Goal: Task Accomplishment & Management: Complete application form

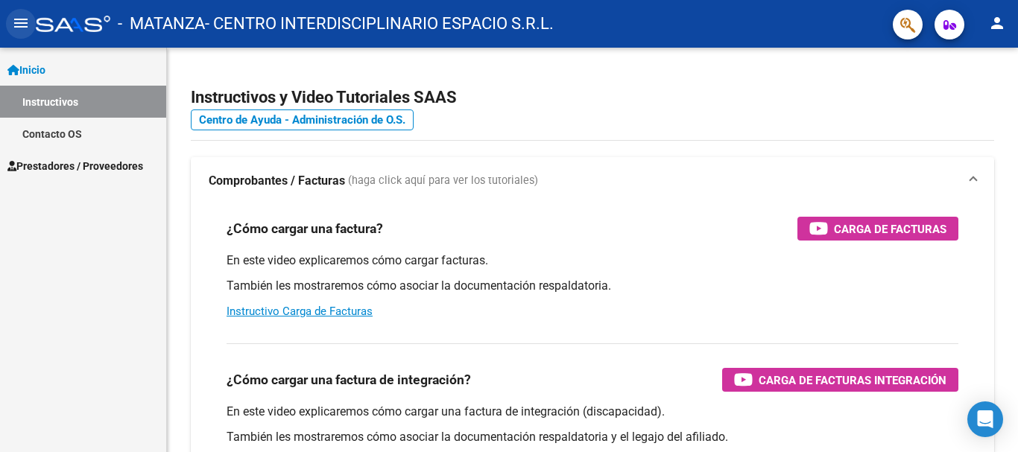
click at [14, 26] on mat-icon "menu" at bounding box center [21, 23] width 18 height 18
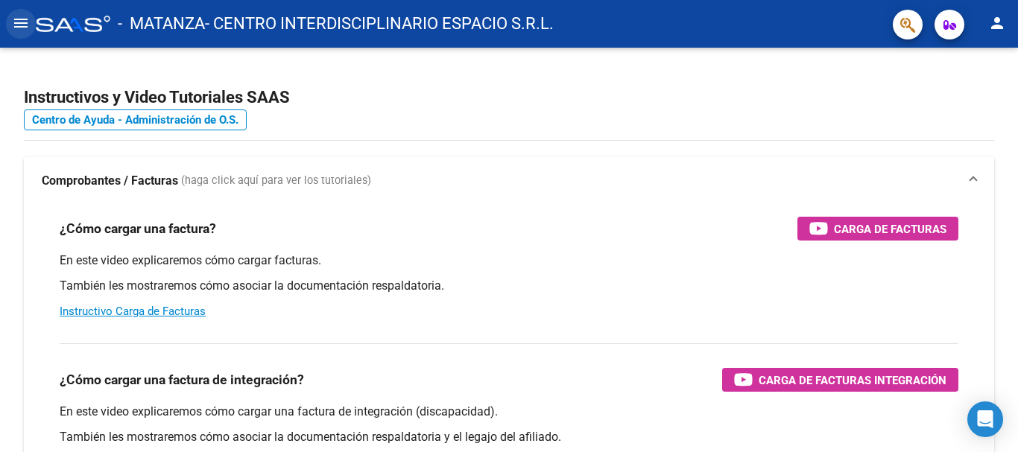
click at [14, 26] on mat-icon "menu" at bounding box center [21, 23] width 18 height 18
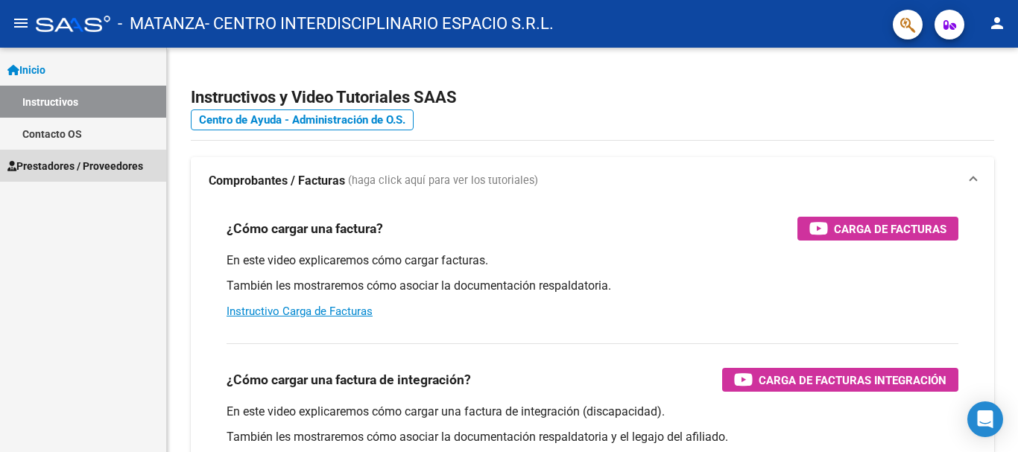
click at [43, 160] on span "Prestadores / Proveedores" at bounding box center [75, 166] width 136 height 16
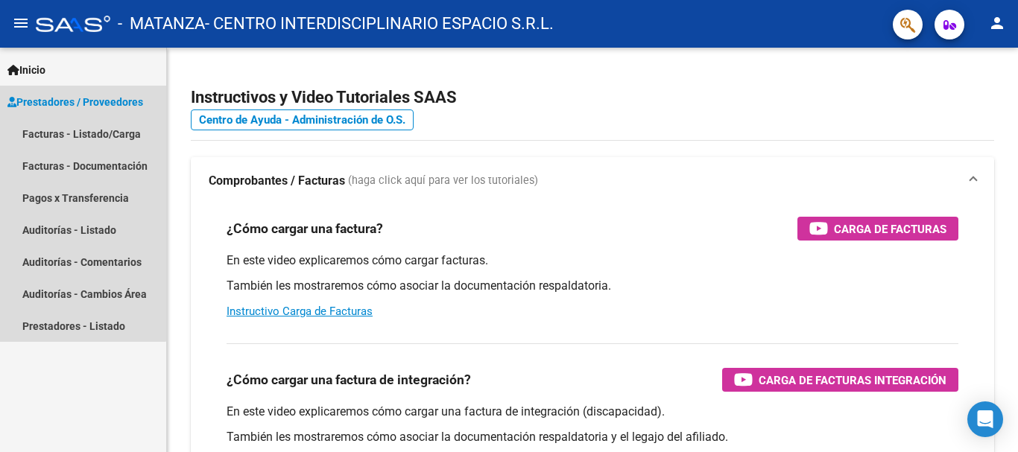
click at [66, 108] on span "Prestadores / Proveedores" at bounding box center [75, 102] width 136 height 16
click at [67, 130] on link "Facturas - Listado/Carga" at bounding box center [83, 134] width 166 height 32
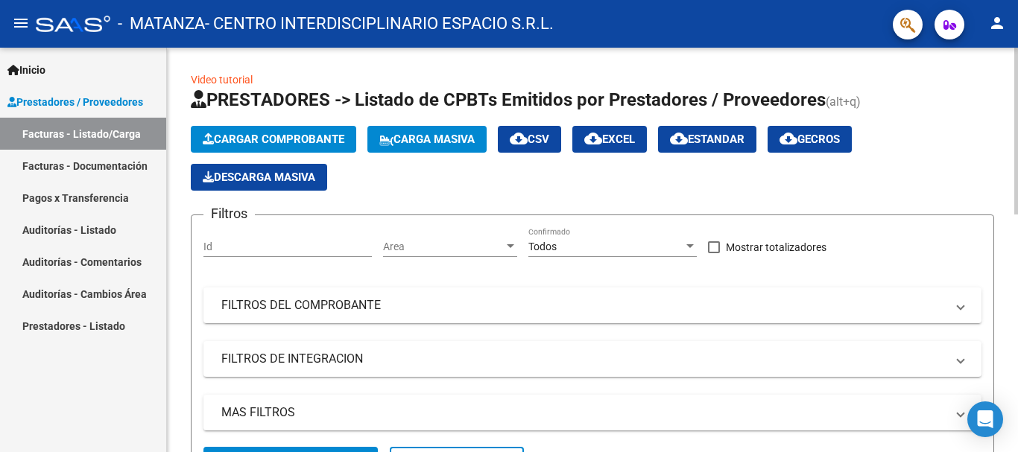
click at [307, 142] on span "Cargar Comprobante" at bounding box center [274, 139] width 142 height 13
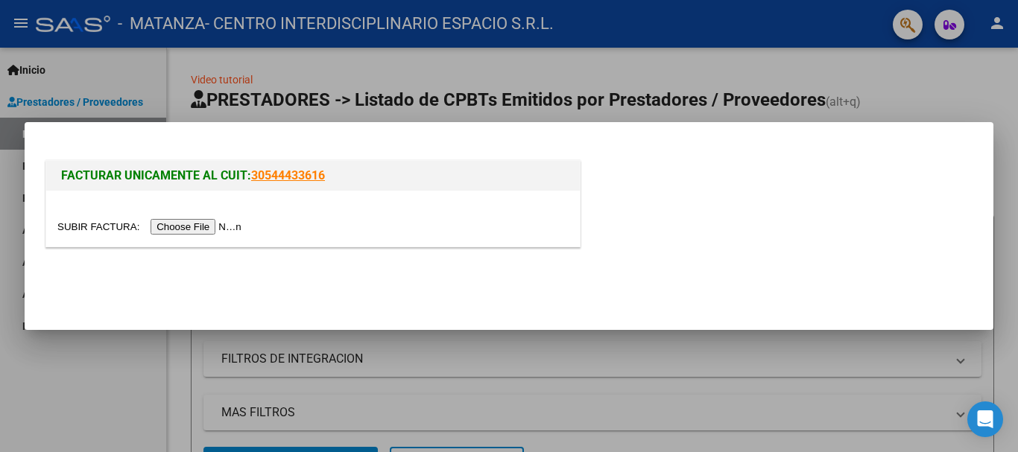
click at [189, 224] on input "file" at bounding box center [151, 227] width 189 height 16
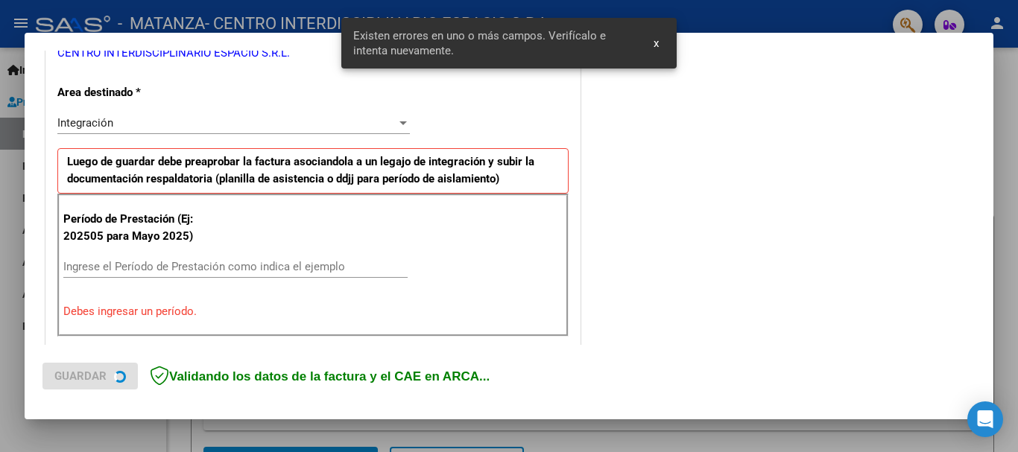
scroll to position [344, 0]
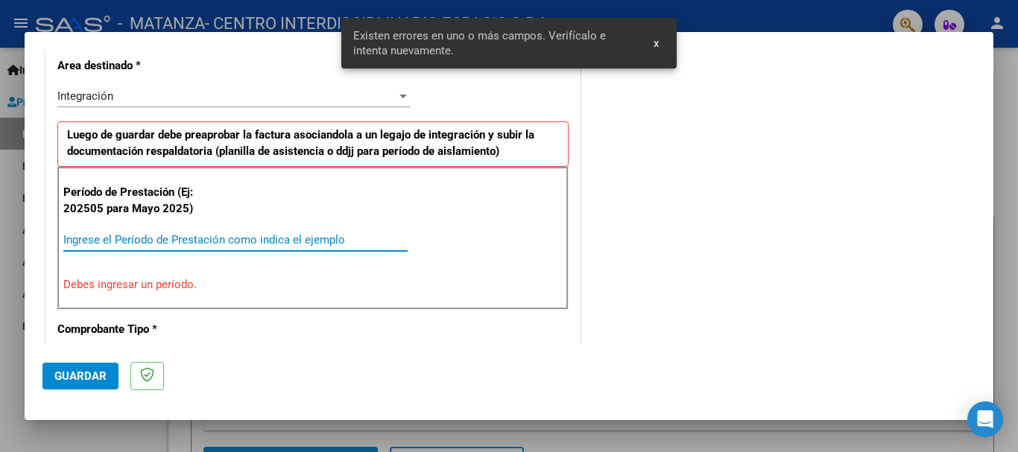
click at [87, 237] on input "Ingrese el Período de Prestación como indica el ejemplo" at bounding box center [235, 239] width 344 height 13
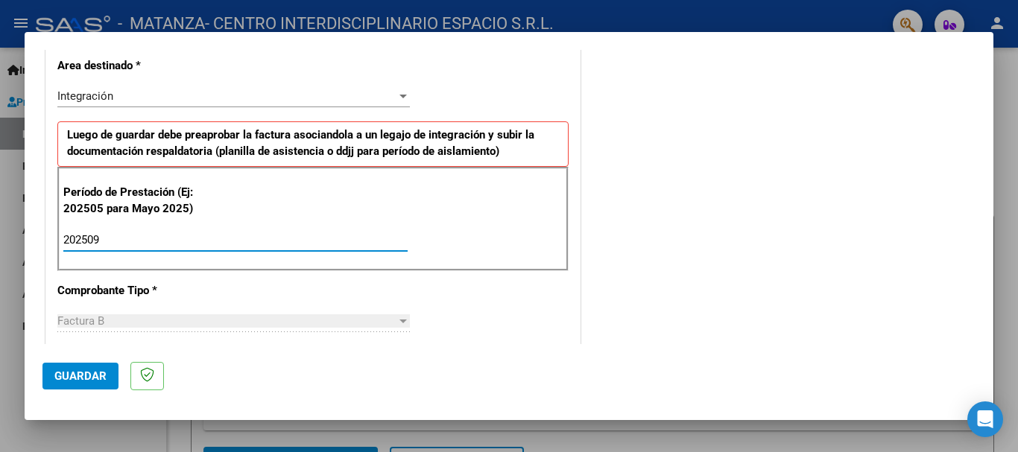
type input "202509"
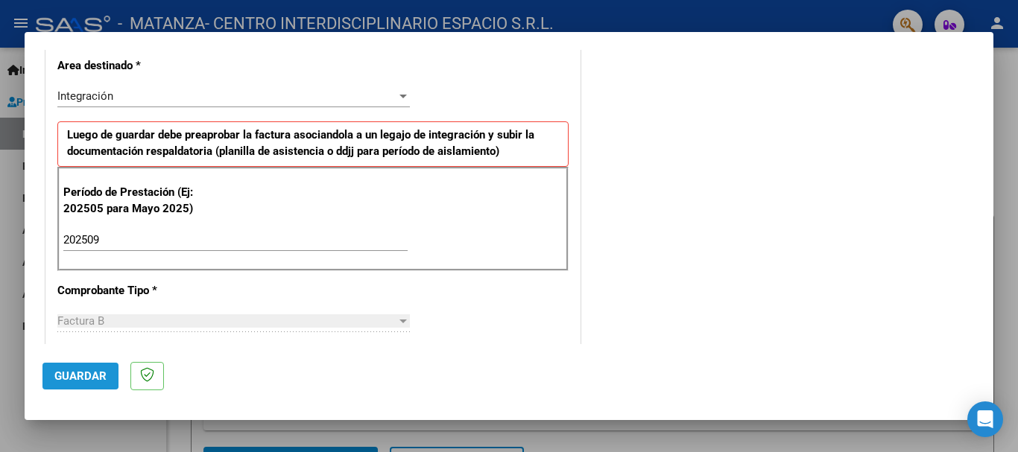
click at [62, 373] on span "Guardar" at bounding box center [80, 376] width 52 height 13
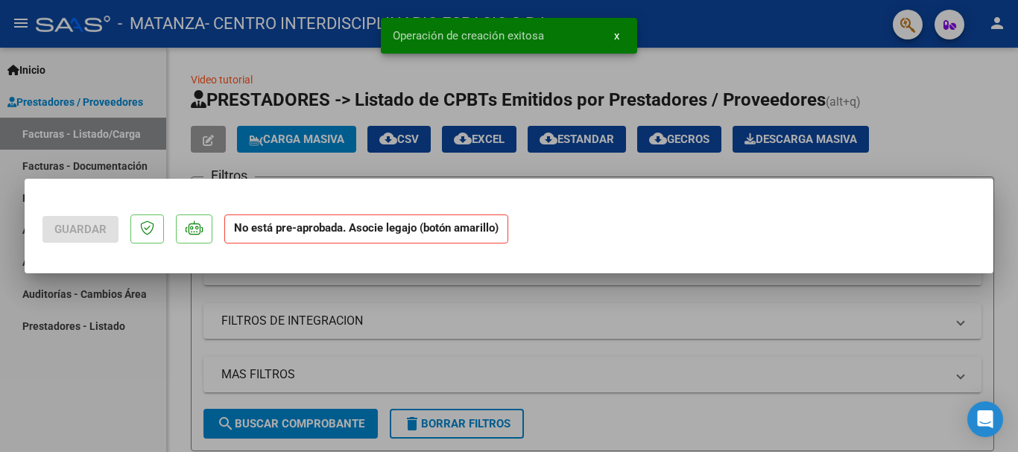
scroll to position [0, 0]
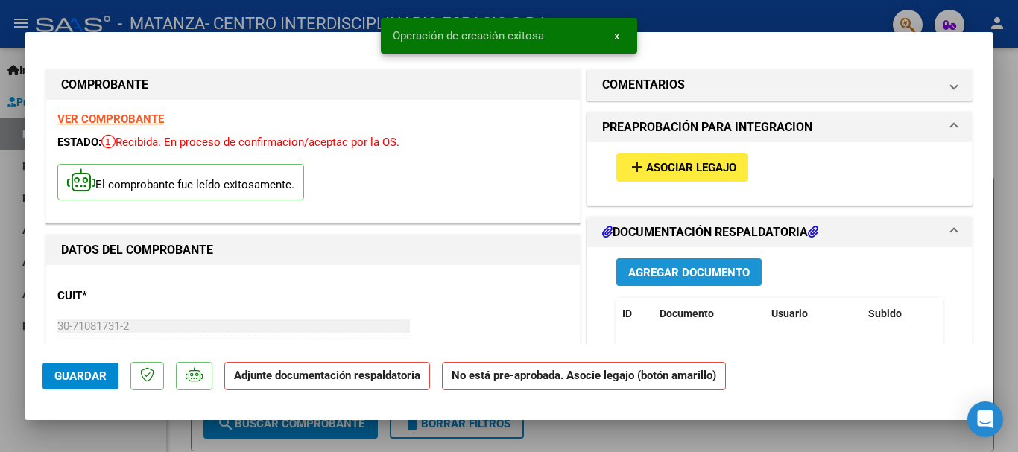
click at [660, 273] on span "Agregar Documento" at bounding box center [688, 272] width 121 height 13
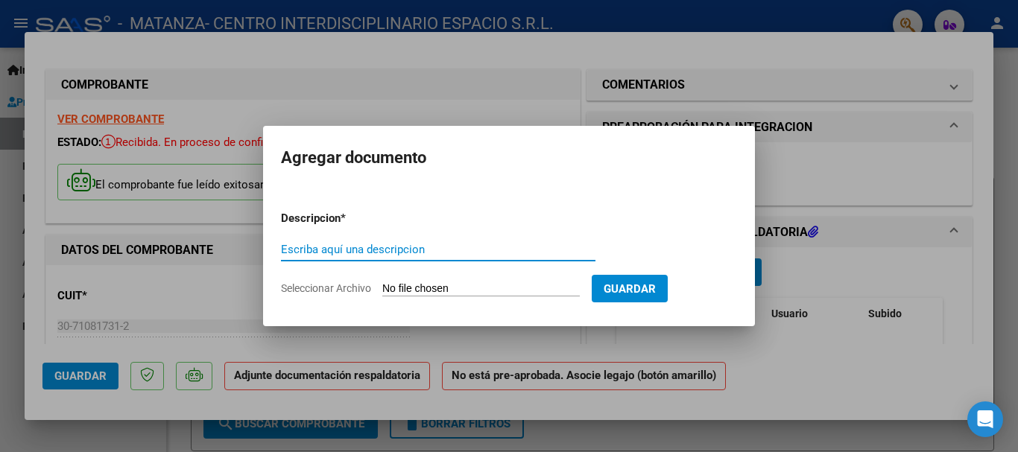
click at [291, 247] on input "Escriba aquí una descripcion" at bounding box center [438, 249] width 314 height 13
type input "asist"
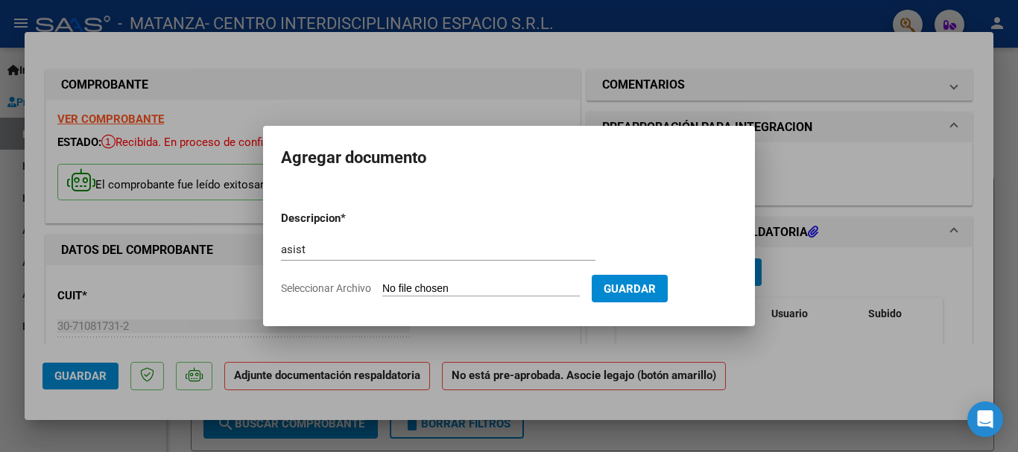
click at [399, 288] on input "Seleccionar Archivo" at bounding box center [480, 289] width 197 height 14
type input "C:\fakepath\[PERSON_NAME] asist sep.pdf"
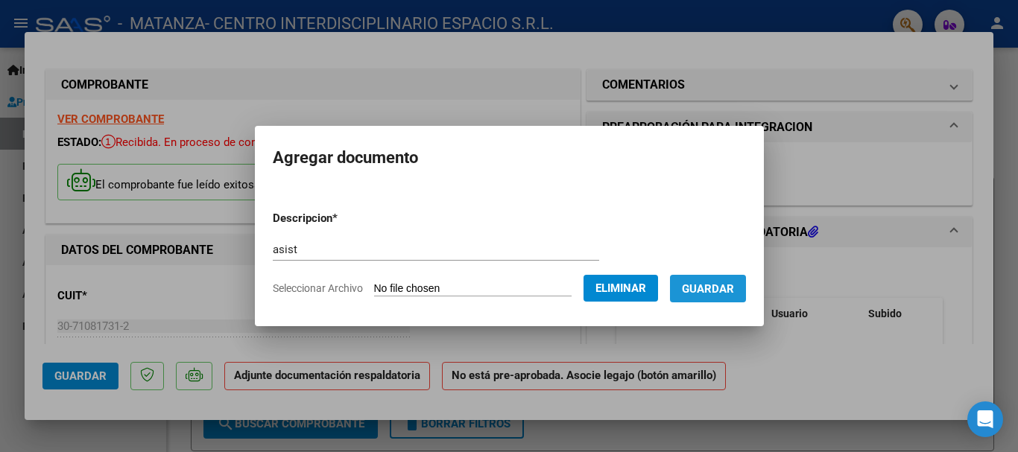
click at [727, 299] on button "Guardar" at bounding box center [708, 289] width 76 height 28
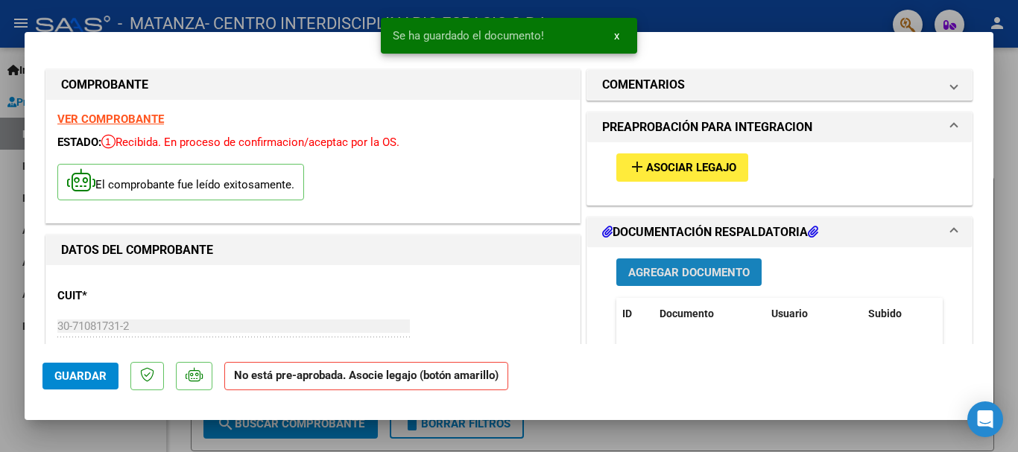
click at [676, 274] on span "Agregar Documento" at bounding box center [688, 272] width 121 height 13
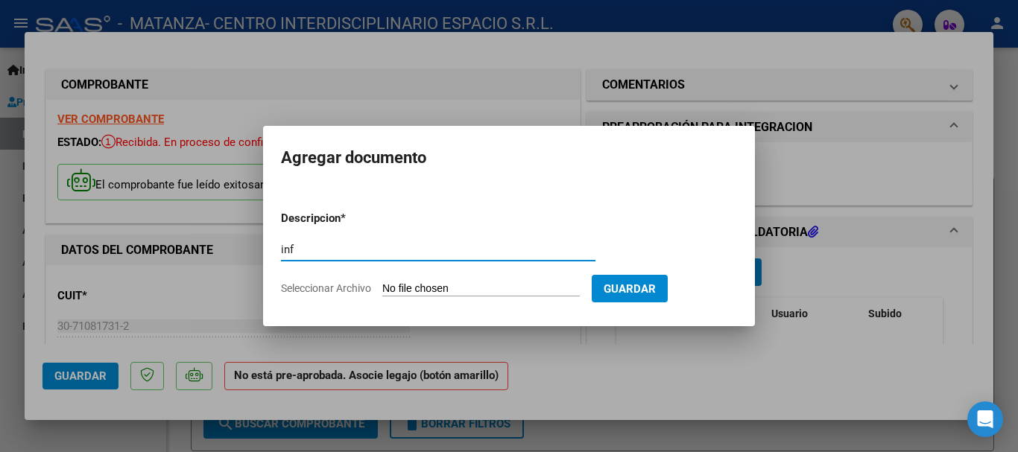
type input "inf"
click at [400, 291] on input "Seleccionar Archivo" at bounding box center [480, 289] width 197 height 14
type input "C:\fakepath\[PERSON_NAME] inf sep.pdf"
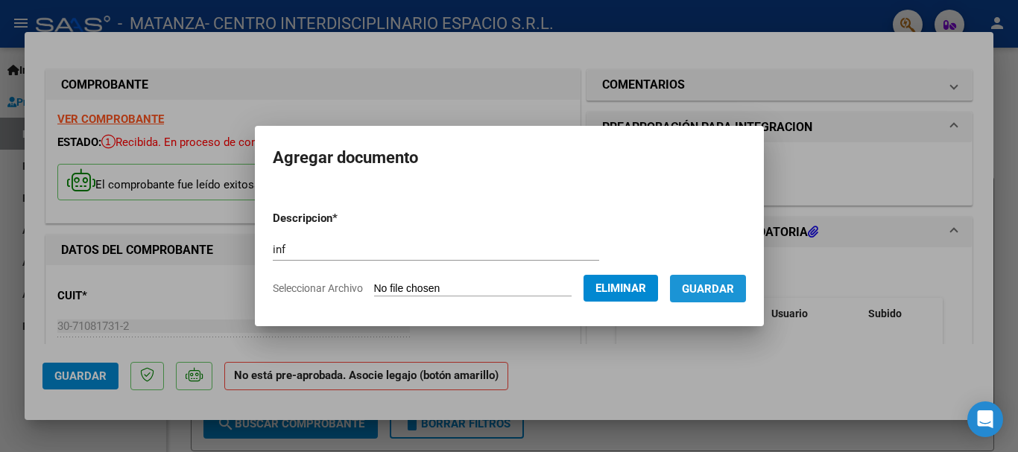
click at [719, 295] on span "Guardar" at bounding box center [708, 288] width 52 height 13
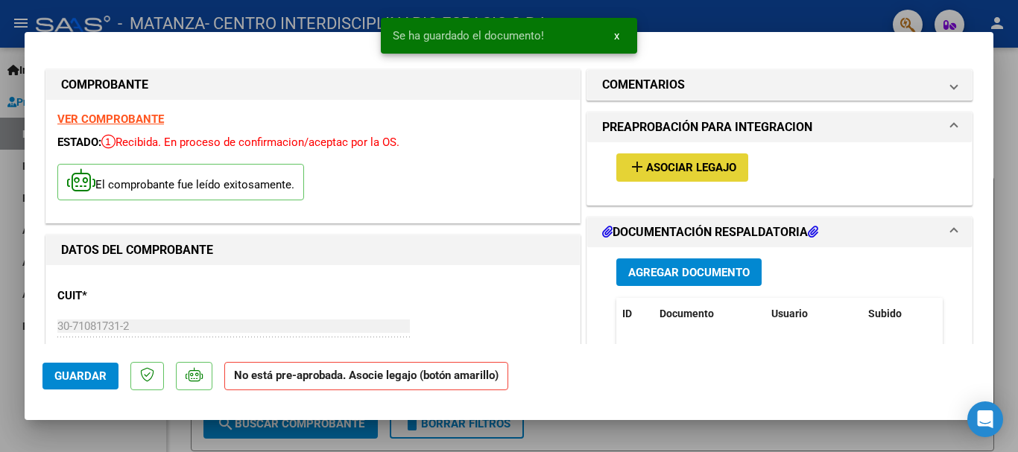
click at [686, 169] on span "Asociar Legajo" at bounding box center [691, 168] width 90 height 13
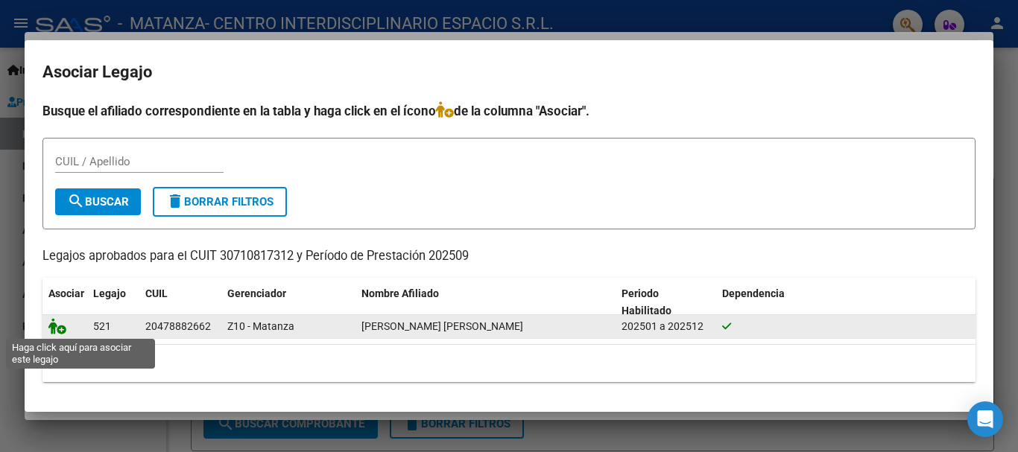
click at [60, 322] on icon at bounding box center [57, 326] width 18 height 16
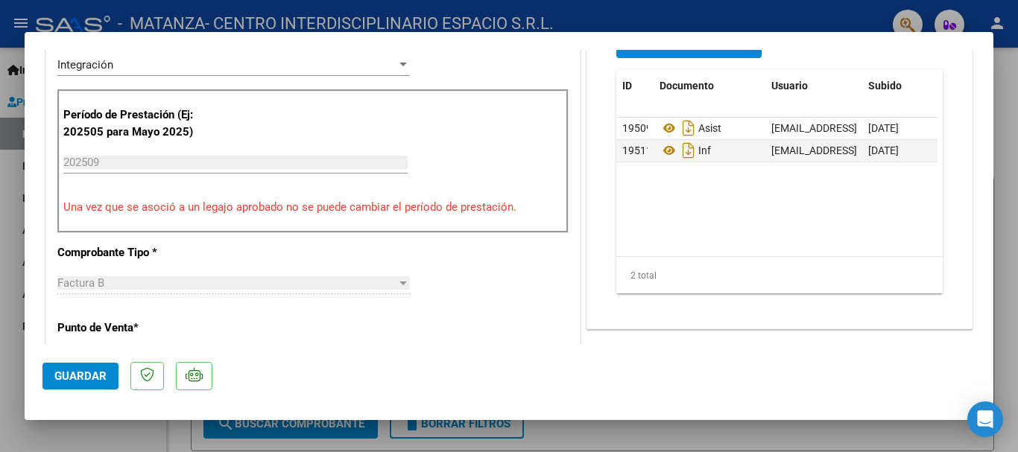
scroll to position [434, 0]
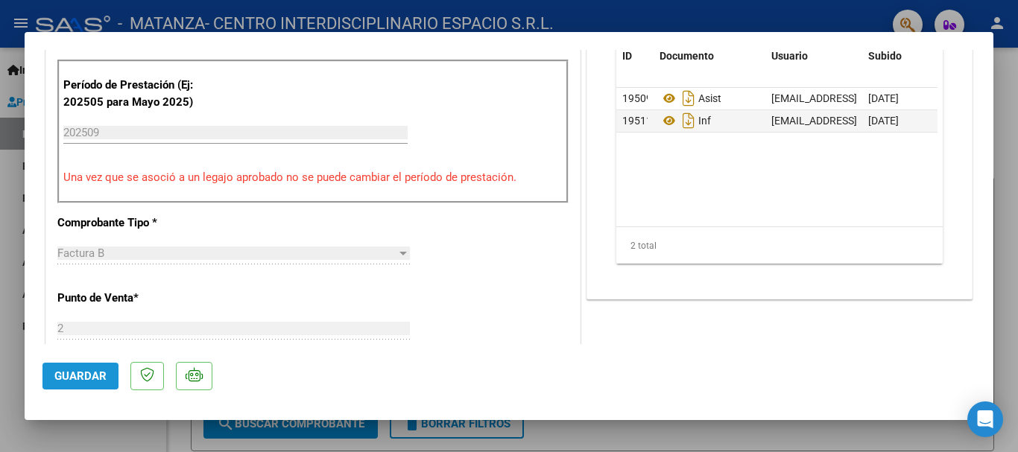
click at [54, 379] on span "Guardar" at bounding box center [80, 376] width 52 height 13
click at [1012, 71] on div at bounding box center [509, 226] width 1018 height 452
type input "$ 0,00"
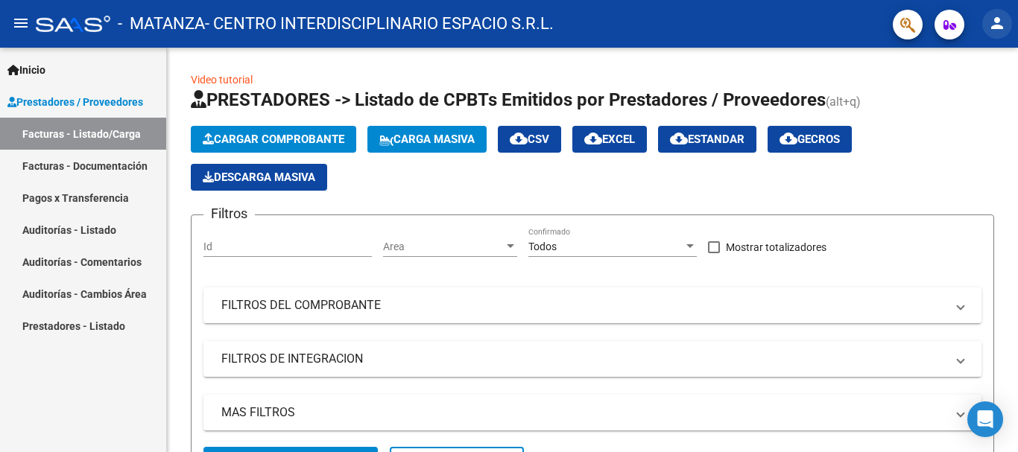
click at [997, 24] on mat-icon "person" at bounding box center [997, 23] width 18 height 18
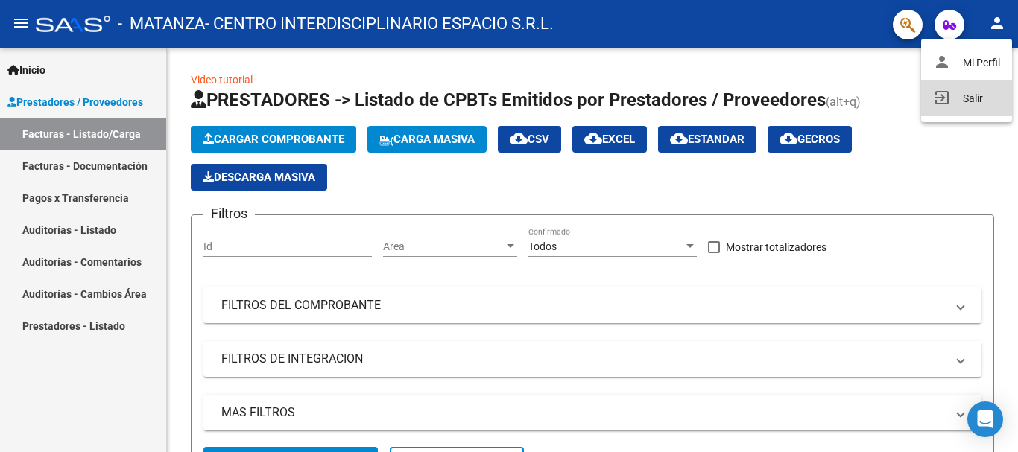
click at [970, 101] on button "exit_to_app Salir" at bounding box center [966, 98] width 91 height 36
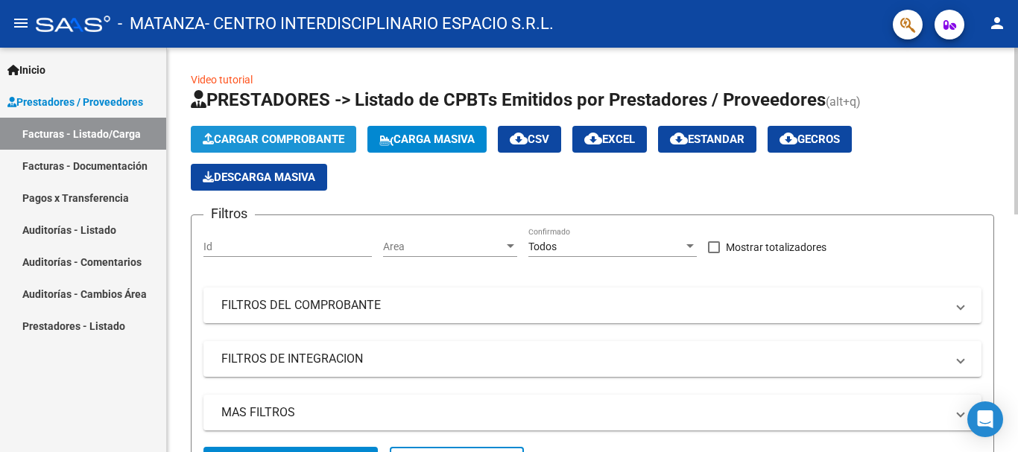
click at [257, 132] on button "Cargar Comprobante" at bounding box center [273, 139] width 165 height 27
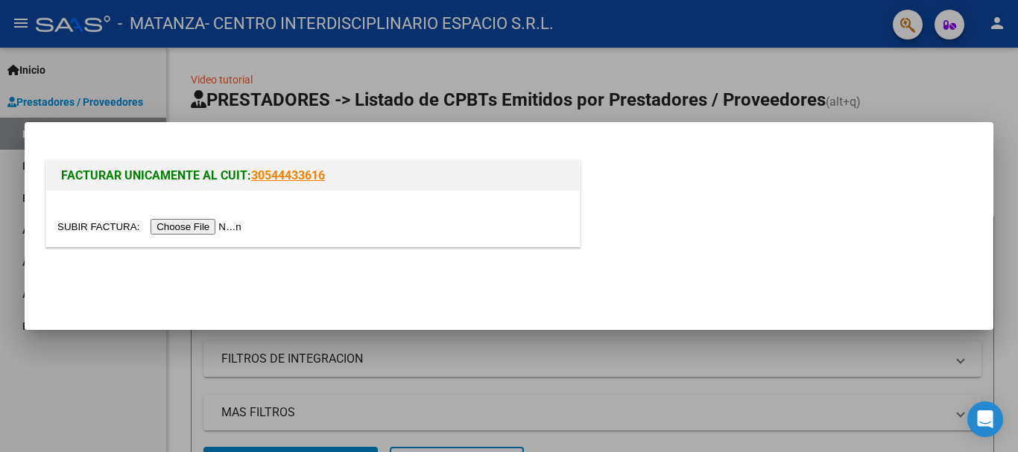
click at [220, 231] on input "file" at bounding box center [151, 227] width 189 height 16
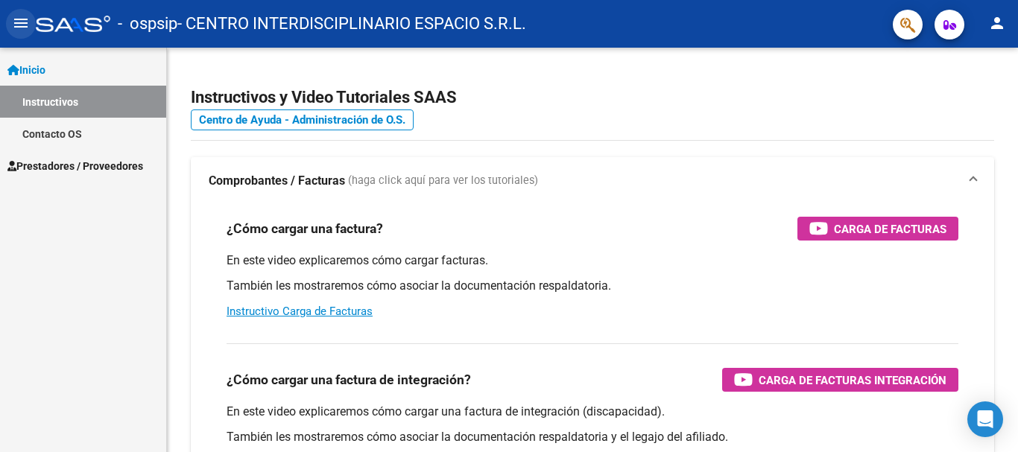
click at [16, 25] on mat-icon "menu" at bounding box center [21, 23] width 18 height 18
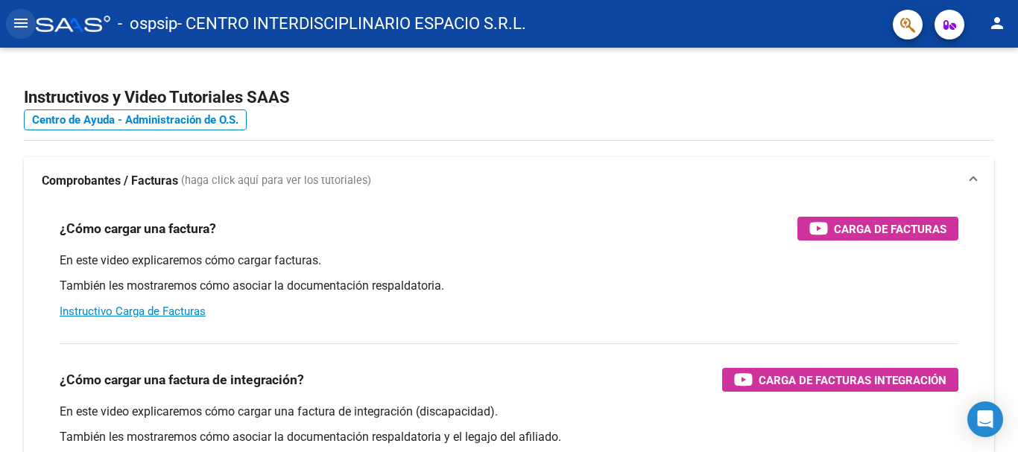
click at [16, 25] on mat-icon "menu" at bounding box center [21, 23] width 18 height 18
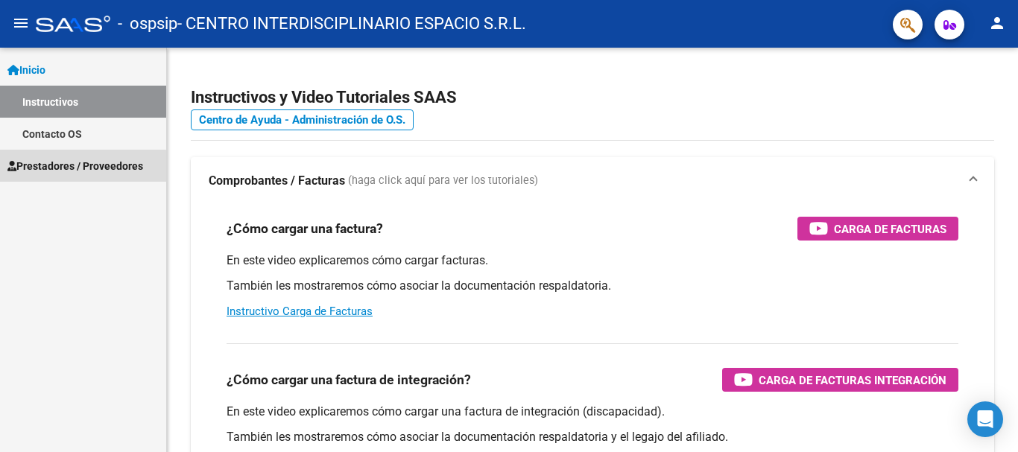
click at [37, 169] on span "Prestadores / Proveedores" at bounding box center [75, 166] width 136 height 16
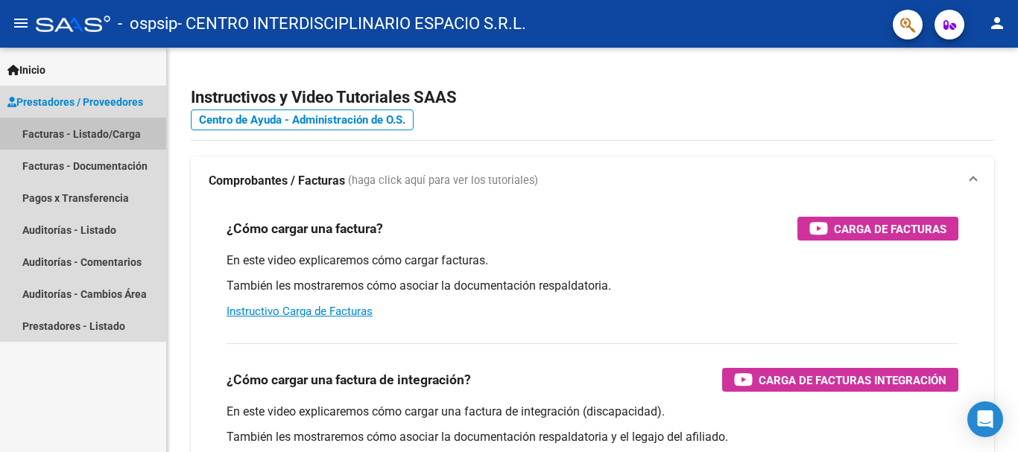
click at [63, 137] on link "Facturas - Listado/Carga" at bounding box center [83, 134] width 166 height 32
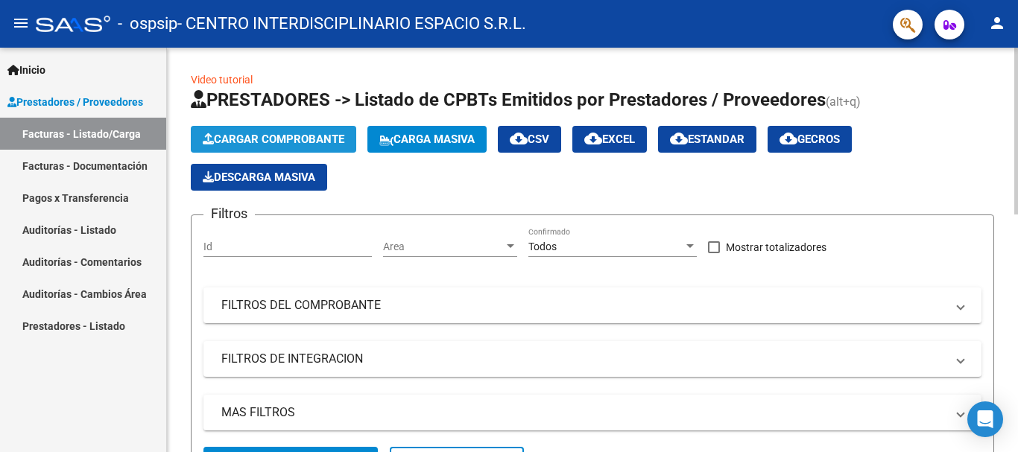
click at [247, 145] on span "Cargar Comprobante" at bounding box center [274, 139] width 142 height 13
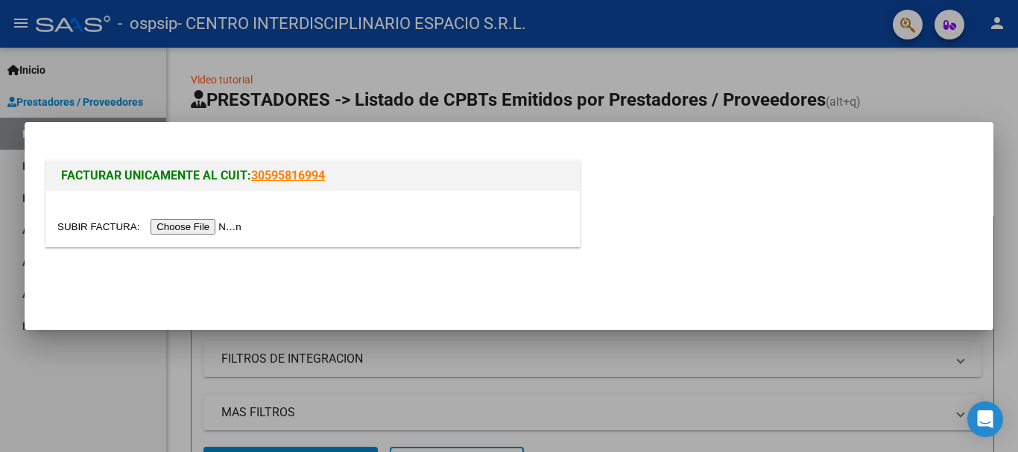
click at [221, 223] on input "file" at bounding box center [151, 227] width 189 height 16
click at [171, 228] on input "file" at bounding box center [151, 227] width 189 height 16
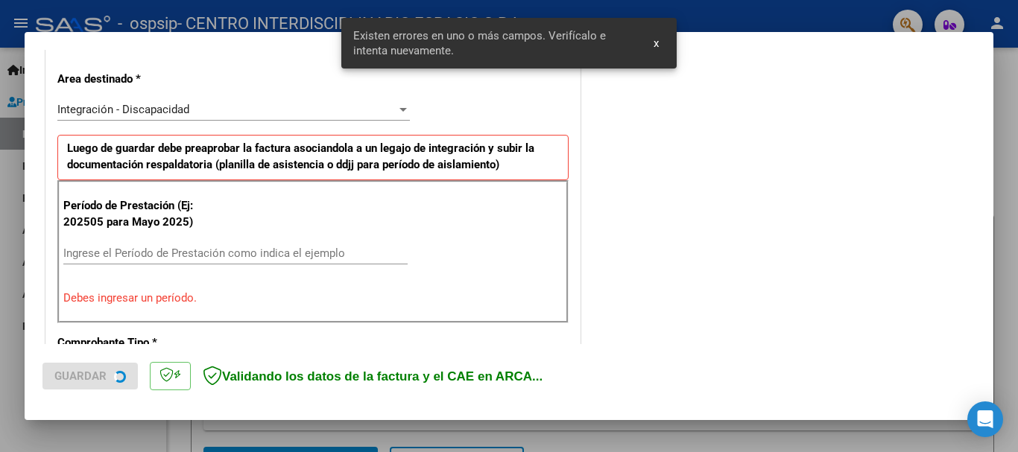
scroll to position [344, 0]
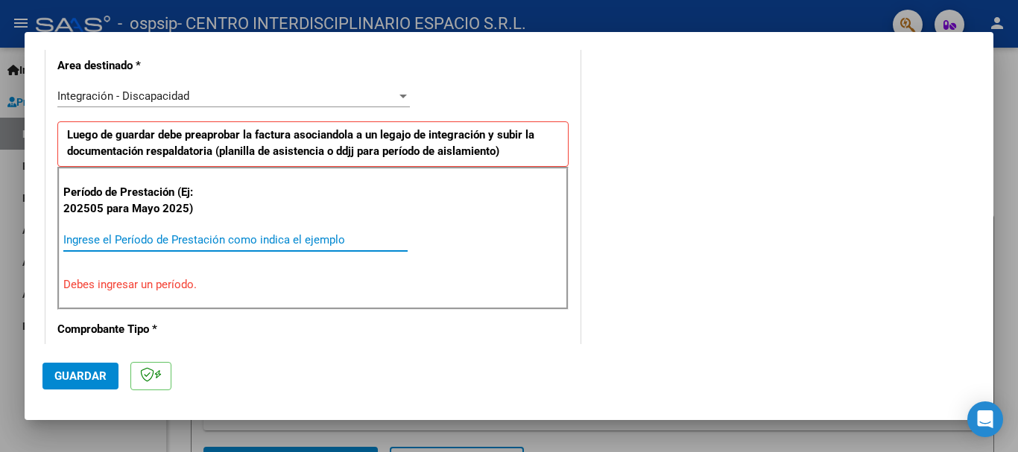
click at [89, 239] on input "Ingrese el Período de Prestación como indica el ejemplo" at bounding box center [235, 239] width 344 height 13
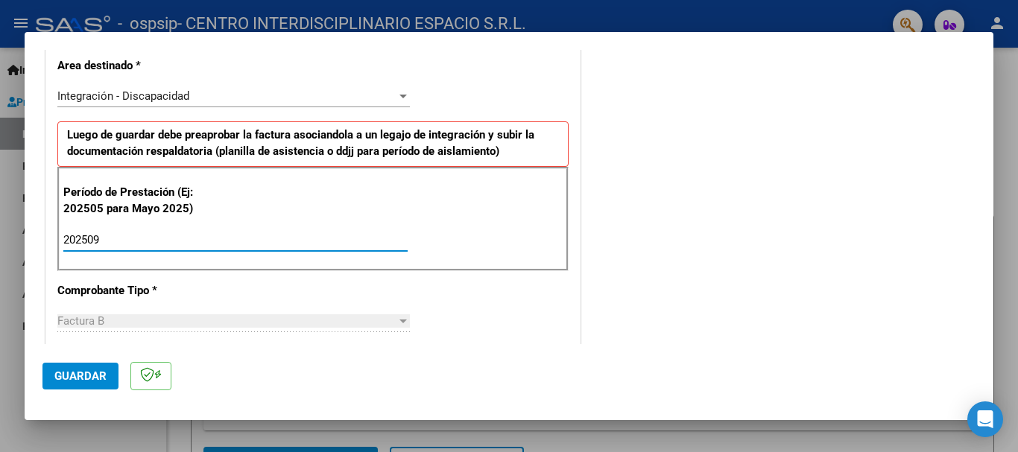
type input "202509"
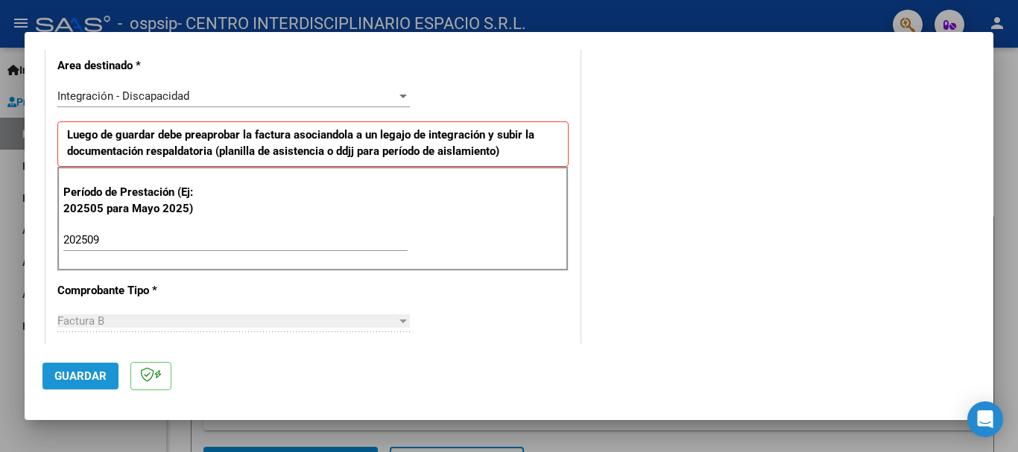
click at [66, 378] on span "Guardar" at bounding box center [80, 376] width 52 height 13
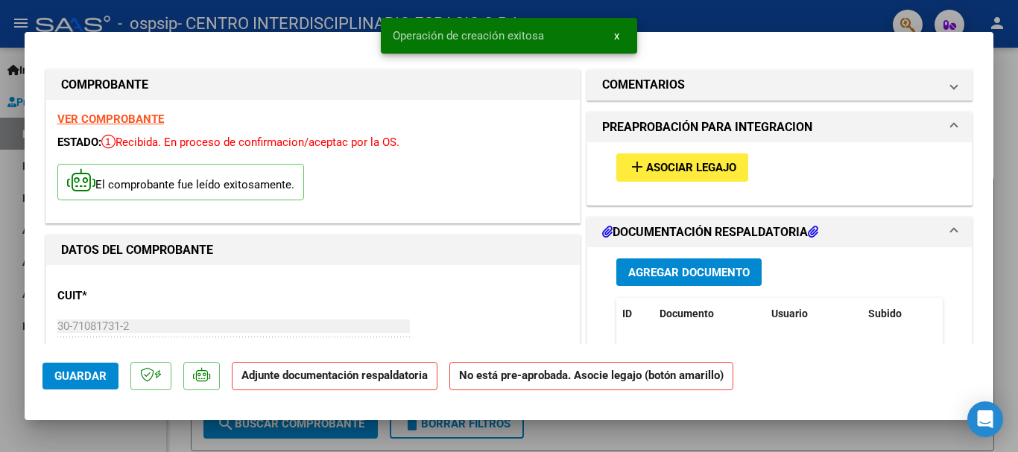
click at [641, 268] on span "Agregar Documento" at bounding box center [688, 272] width 121 height 13
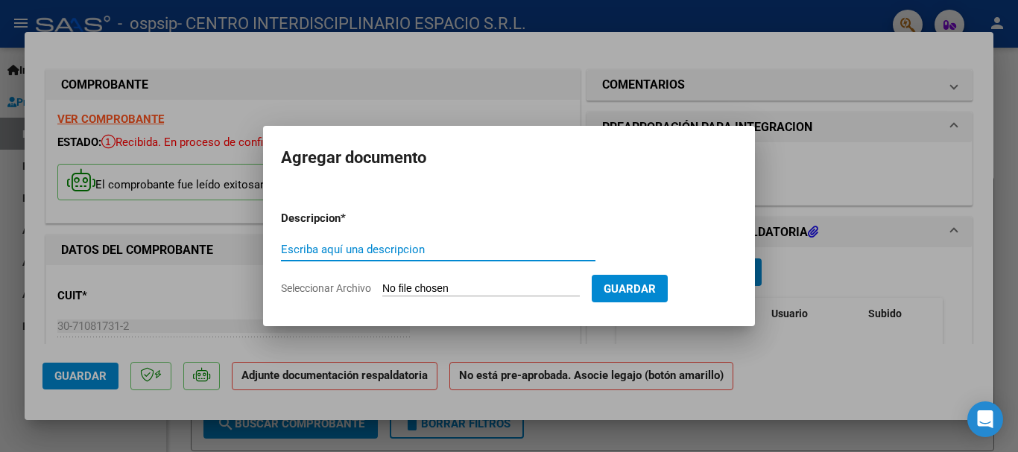
click at [315, 249] on input "Escriba aquí una descripcion" at bounding box center [438, 249] width 314 height 13
type input "cae"
click at [401, 288] on input "Seleccionar Archivo" at bounding box center [480, 289] width 197 height 14
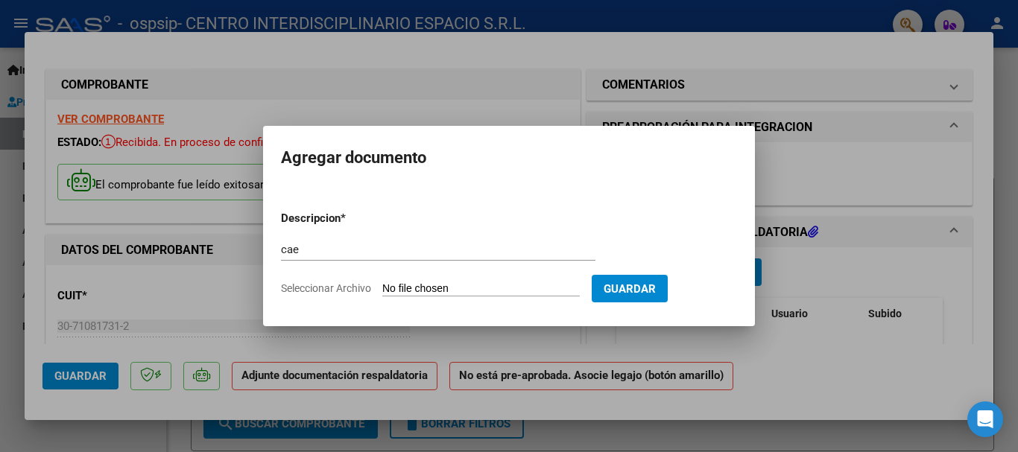
type input "C:\fakepath\Constatación de Comprobantes _ AFIP fac b 00002-1415 Zack Avila (1)…"
drag, startPoint x: 401, startPoint y: 288, endPoint x: 359, endPoint y: 38, distance: 253.1
click at [359, 38] on div "COMPROBANTE VER COMPROBANTE ESTADO: Recibida. En proceso de confirmacion/acepta…" at bounding box center [509, 226] width 1018 height 452
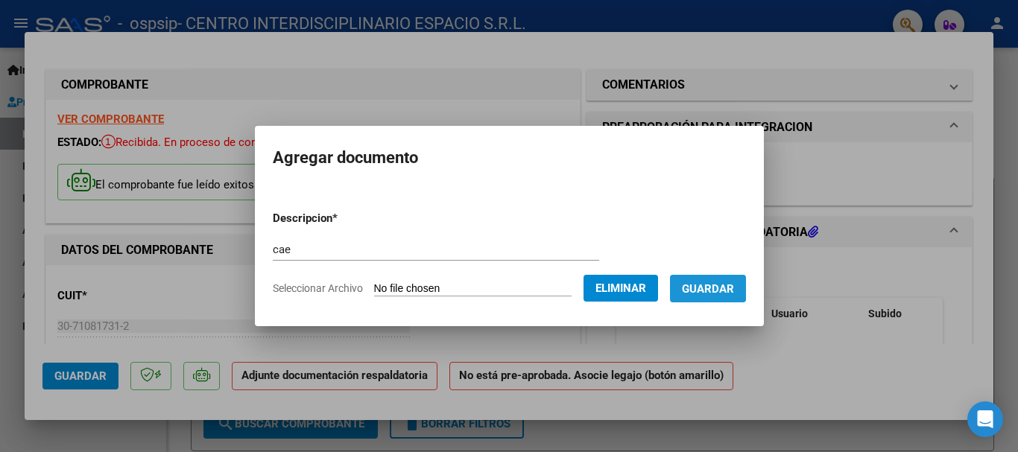
click at [713, 285] on span "Guardar" at bounding box center [708, 288] width 52 height 13
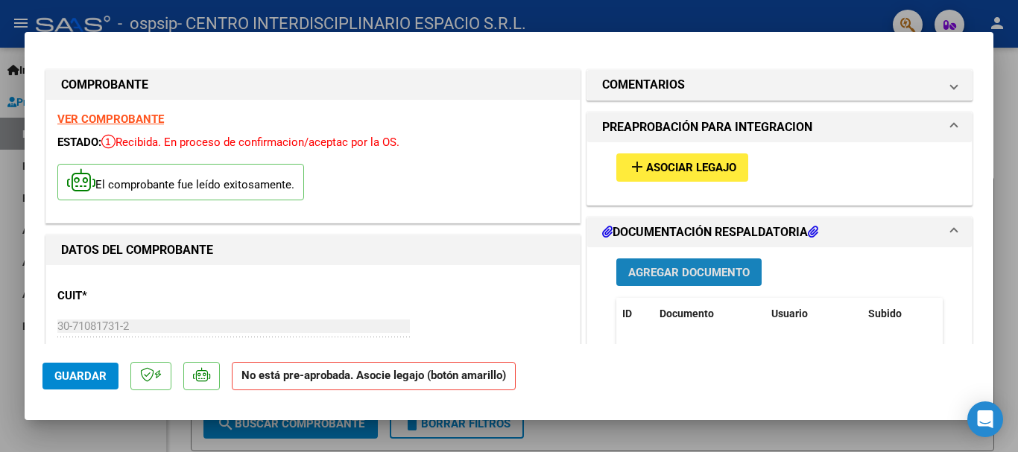
click at [683, 273] on span "Agregar Documento" at bounding box center [688, 272] width 121 height 13
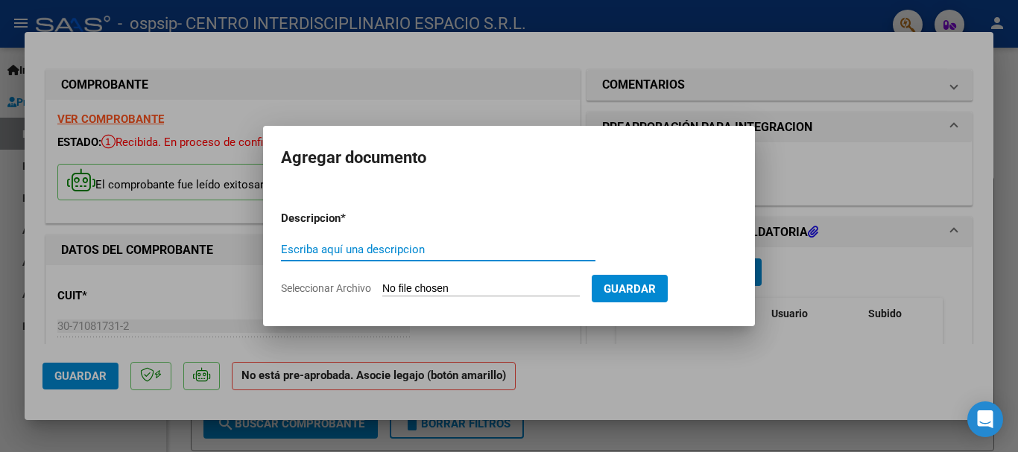
click at [323, 249] on input "Escriba aquí una descripcion" at bounding box center [438, 249] width 314 height 13
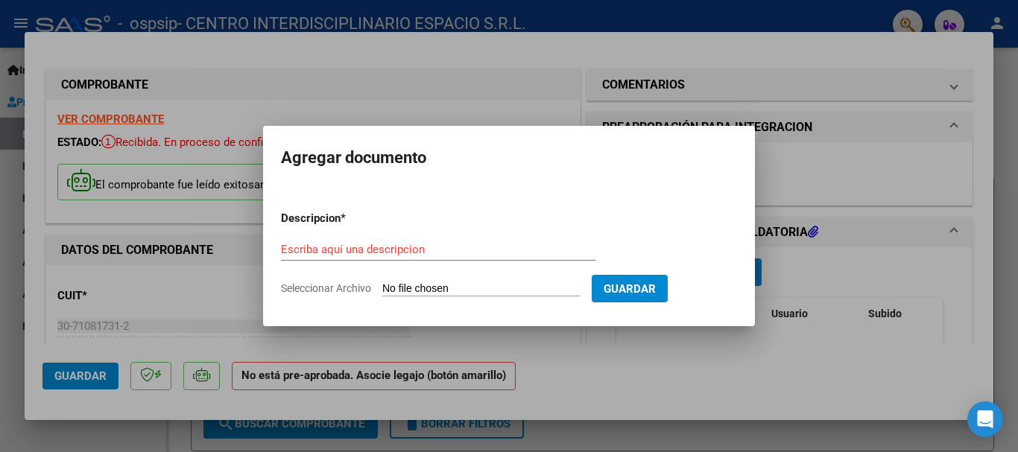
click at [785, 180] on div at bounding box center [509, 226] width 1018 height 452
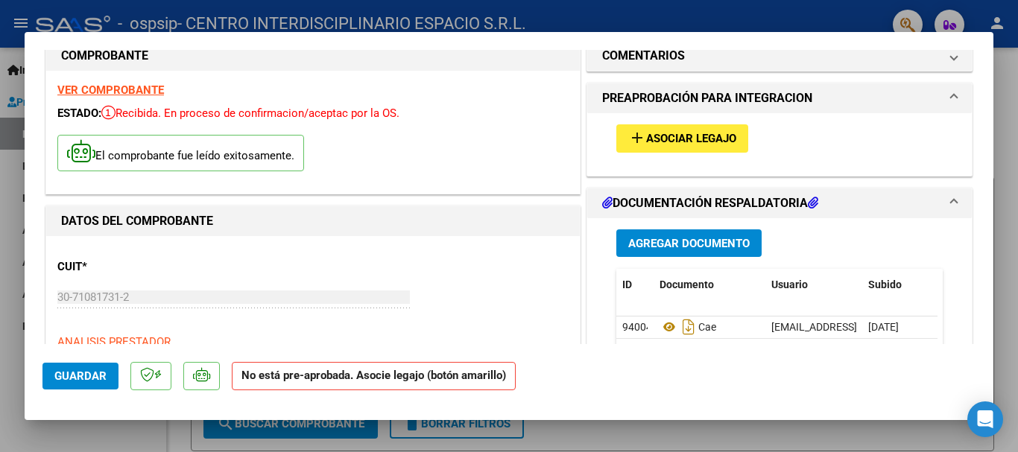
scroll to position [22, 0]
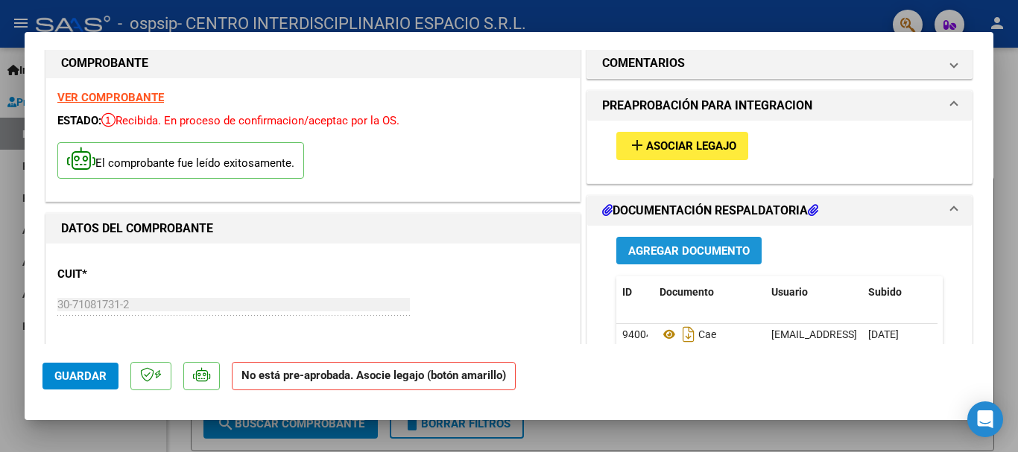
click at [725, 247] on span "Agregar Documento" at bounding box center [688, 250] width 121 height 13
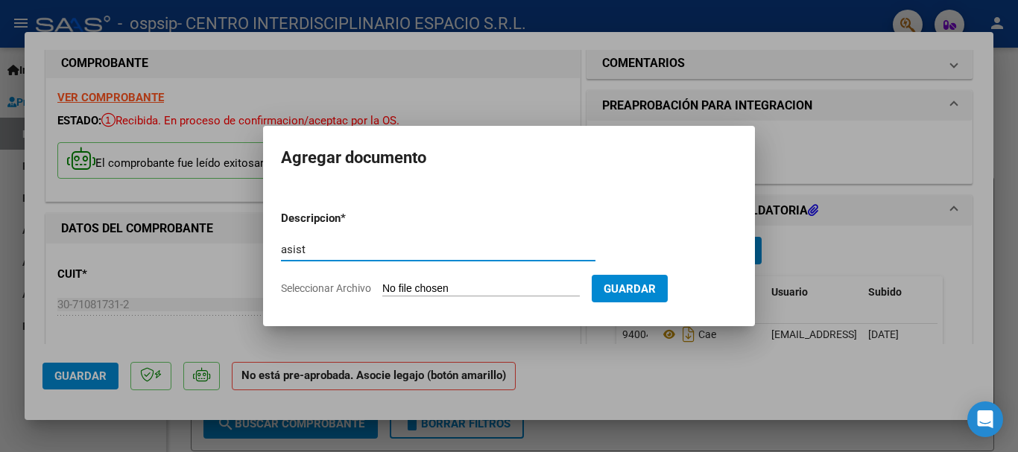
type input "asist"
click at [443, 291] on input "Seleccionar Archivo" at bounding box center [480, 289] width 197 height 14
type input "C:\fakepath\zack asist sep.pdf"
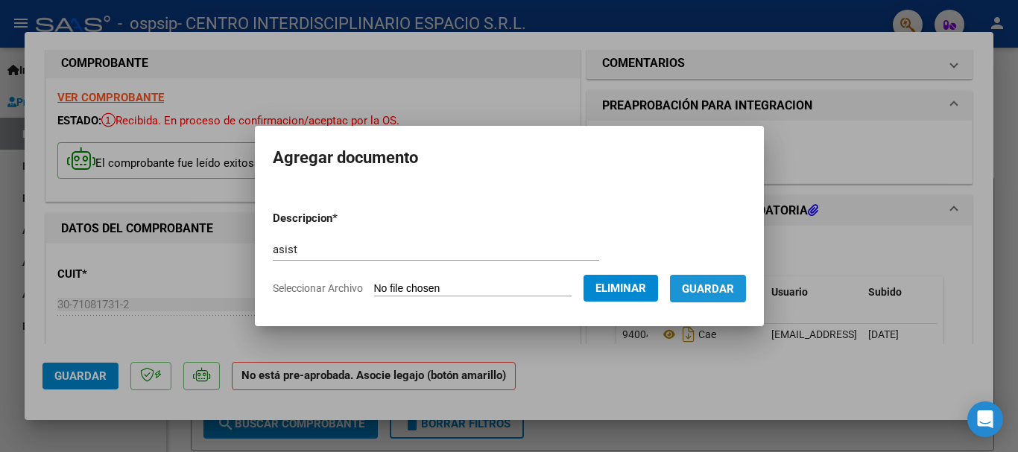
click at [711, 297] on button "Guardar" at bounding box center [708, 289] width 76 height 28
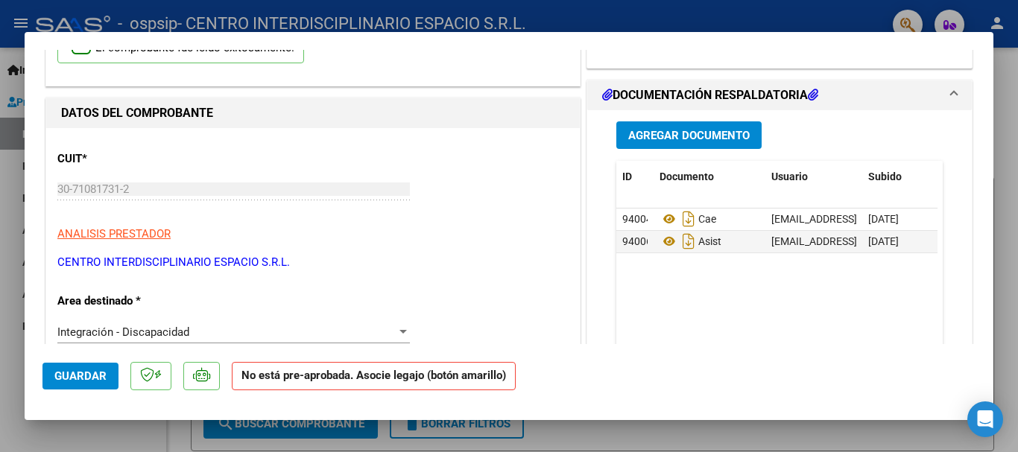
scroll to position [130, 0]
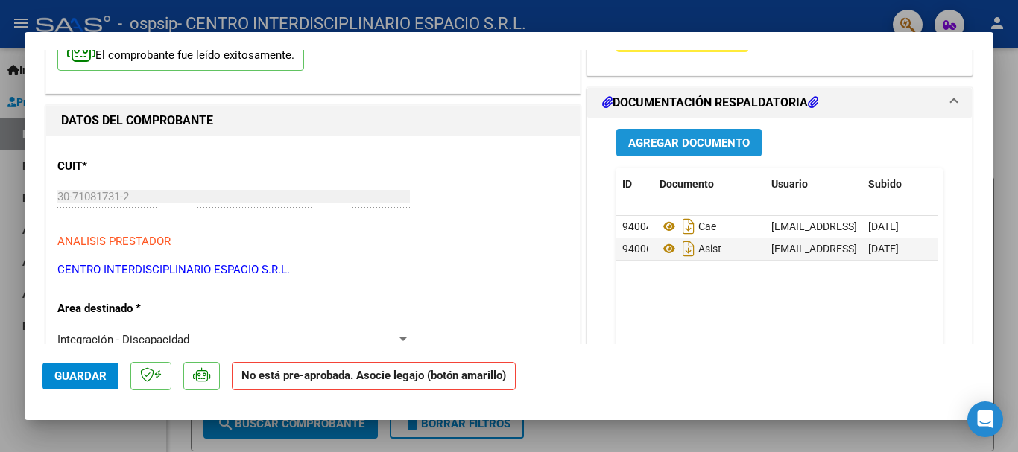
click at [731, 152] on button "Agregar Documento" at bounding box center [688, 143] width 145 height 28
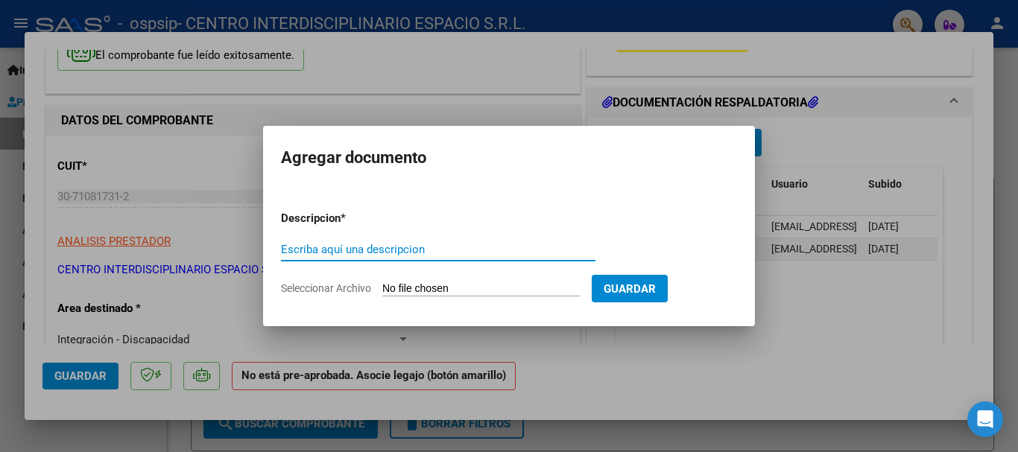
click at [330, 255] on input "Escriba aquí una descripcion" at bounding box center [438, 249] width 314 height 13
type input "inf"
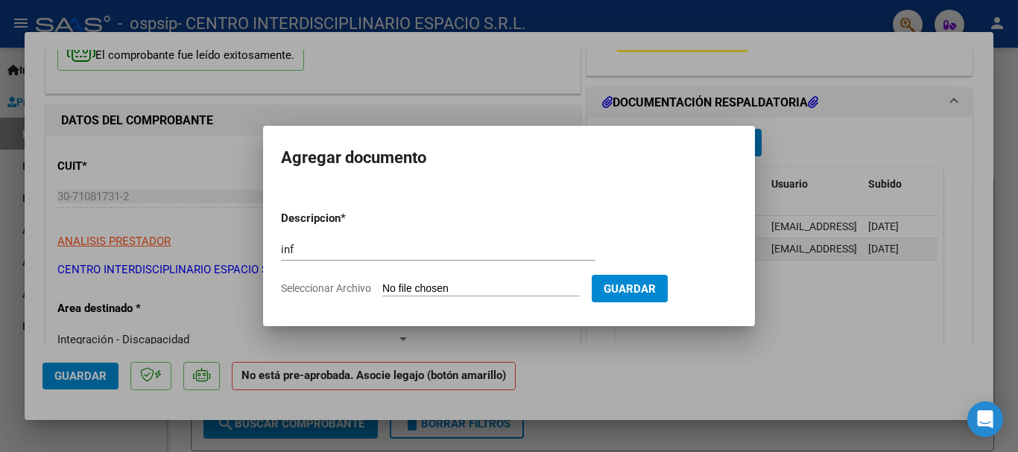
click at [407, 291] on input "Seleccionar Archivo" at bounding box center [480, 289] width 197 height 14
type input "C:\fakepath\zack inf sep.pdf"
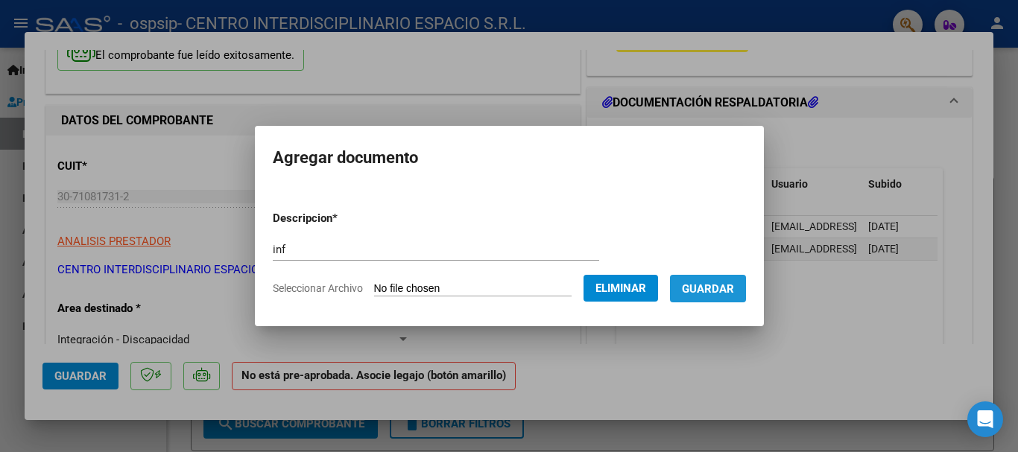
click at [734, 294] on span "Guardar" at bounding box center [708, 288] width 52 height 13
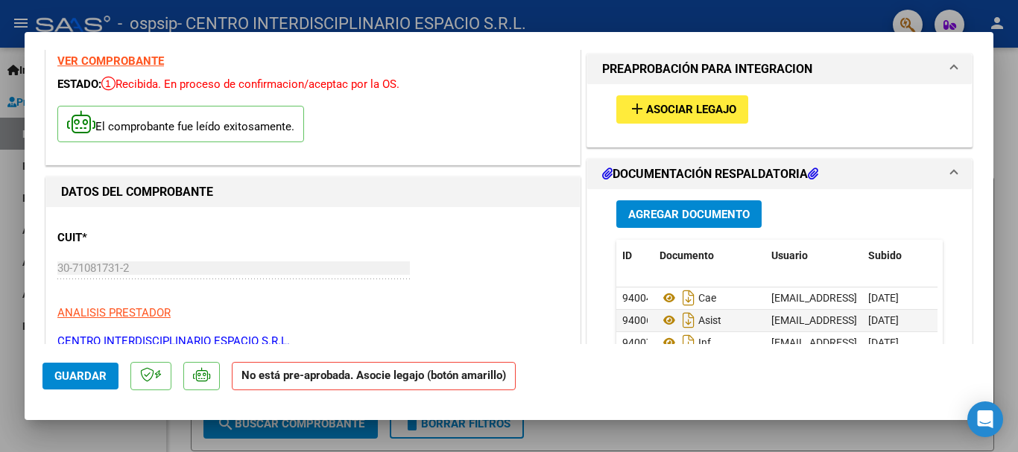
scroll to position [51, 0]
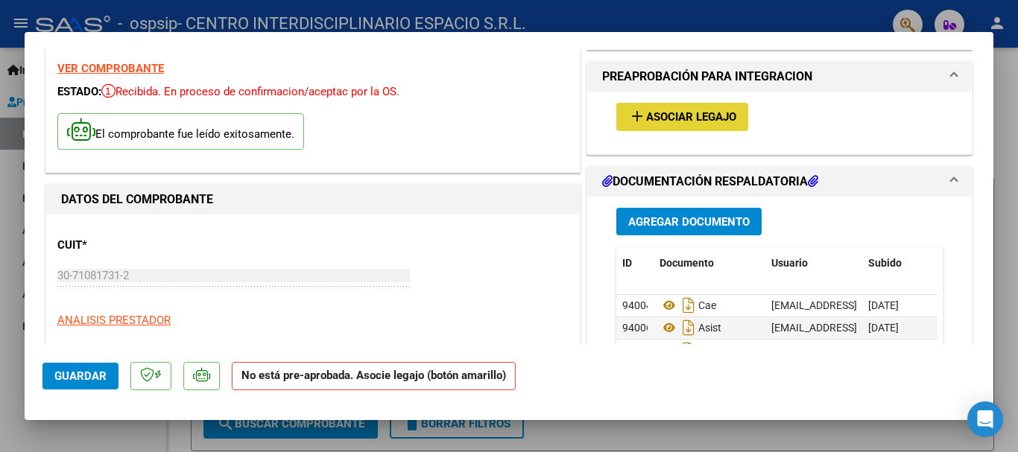
click at [699, 115] on span "Asociar Legajo" at bounding box center [691, 117] width 90 height 13
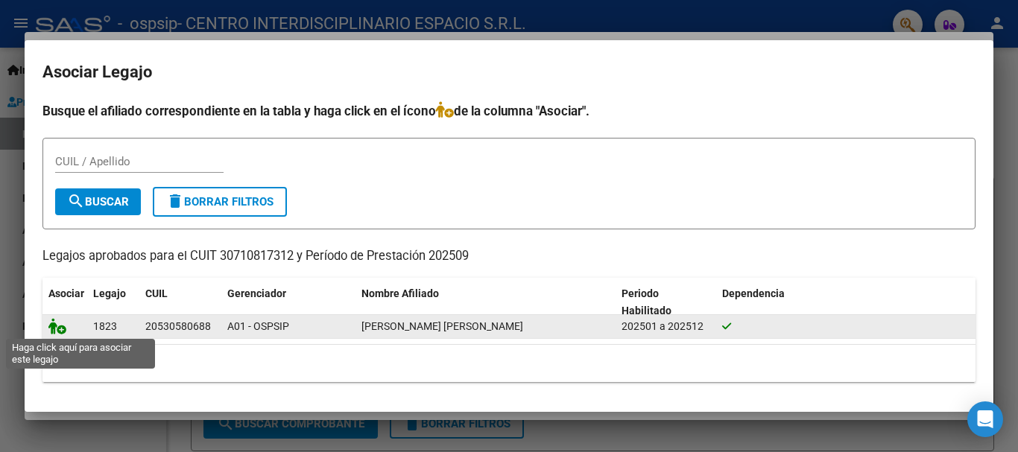
click at [54, 327] on icon at bounding box center [57, 326] width 18 height 16
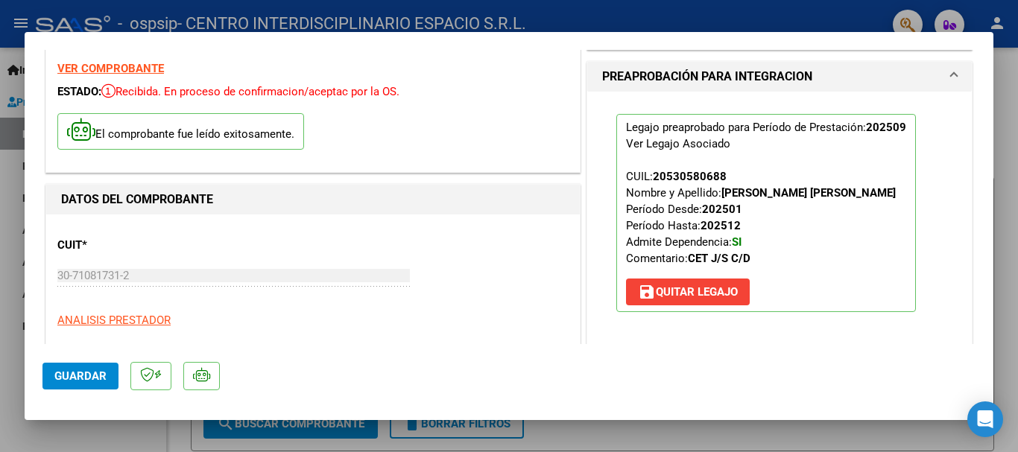
click at [1017, 86] on div at bounding box center [509, 226] width 1018 height 452
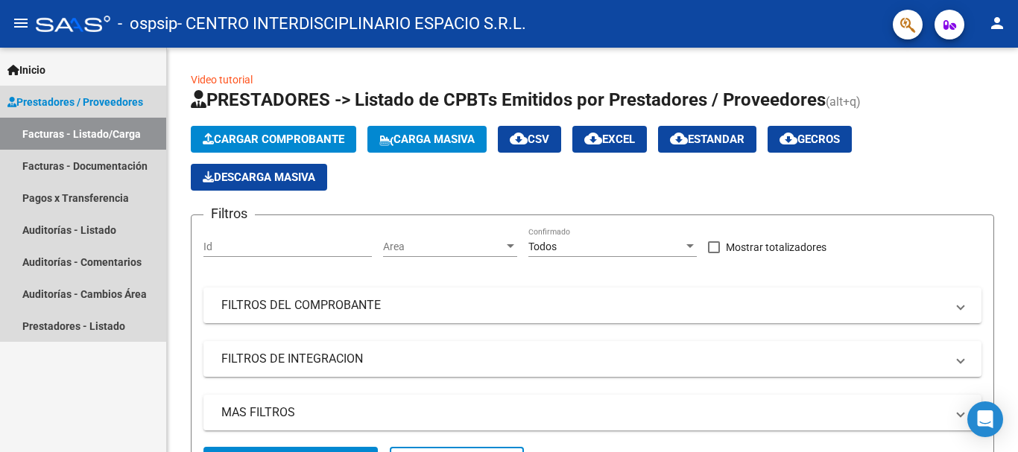
click at [83, 137] on link "Facturas - Listado/Carga" at bounding box center [83, 134] width 166 height 32
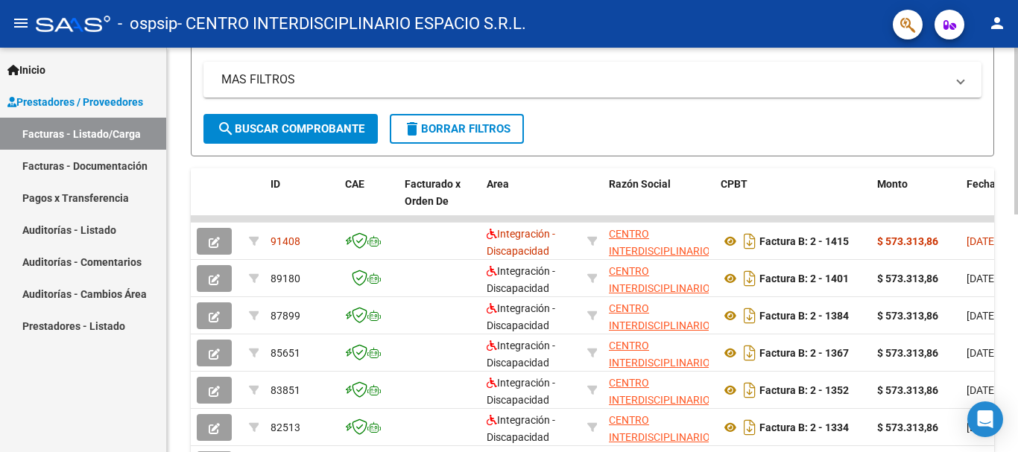
scroll to position [338, 0]
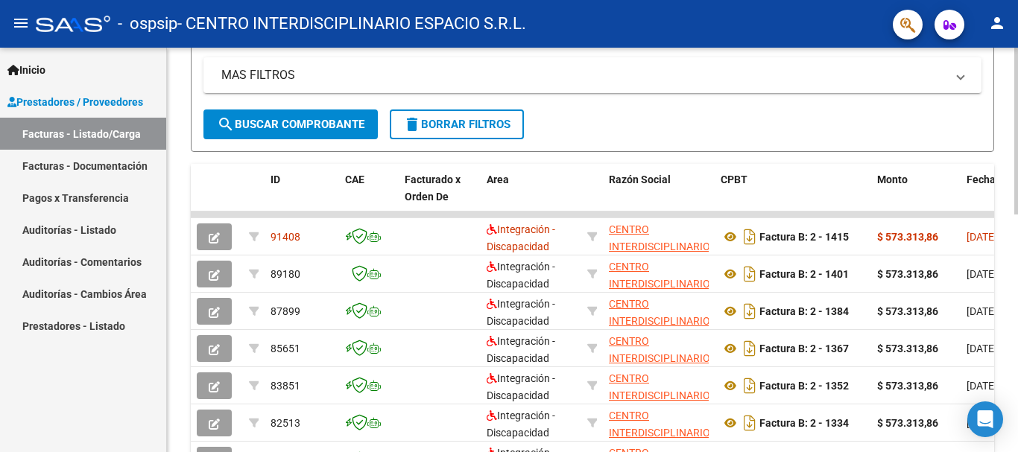
click at [1017, 222] on div at bounding box center [1016, 272] width 4 height 167
click at [991, 36] on button "person" at bounding box center [997, 24] width 30 height 30
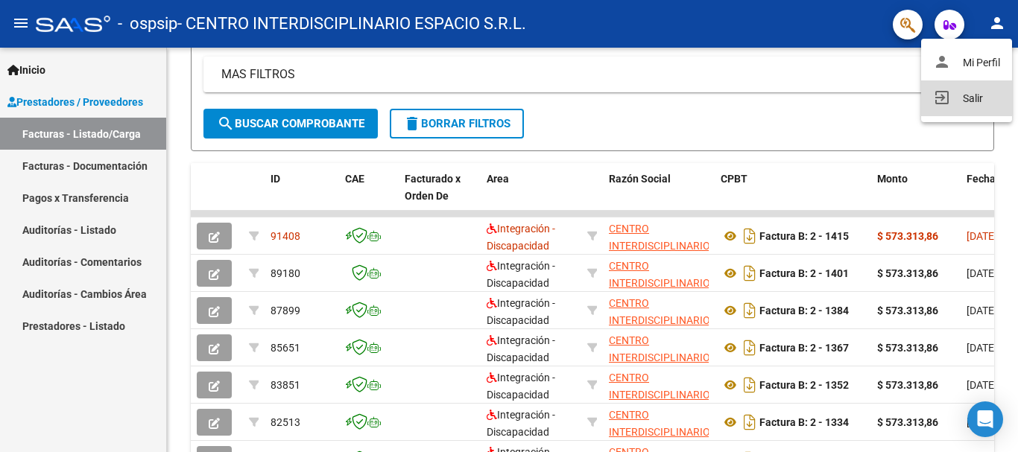
click at [972, 98] on button "exit_to_app Salir" at bounding box center [966, 98] width 91 height 36
